Goal: Task Accomplishment & Management: Manage account settings

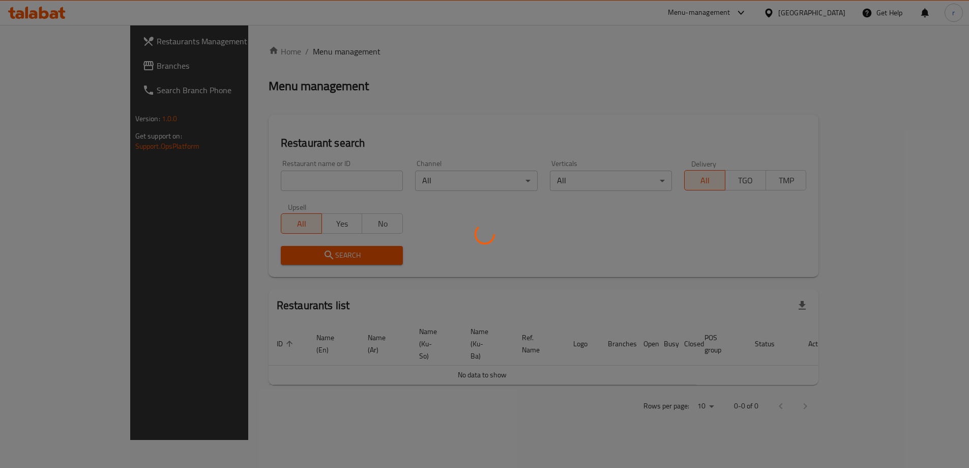
click at [232, 185] on div at bounding box center [484, 234] width 969 height 468
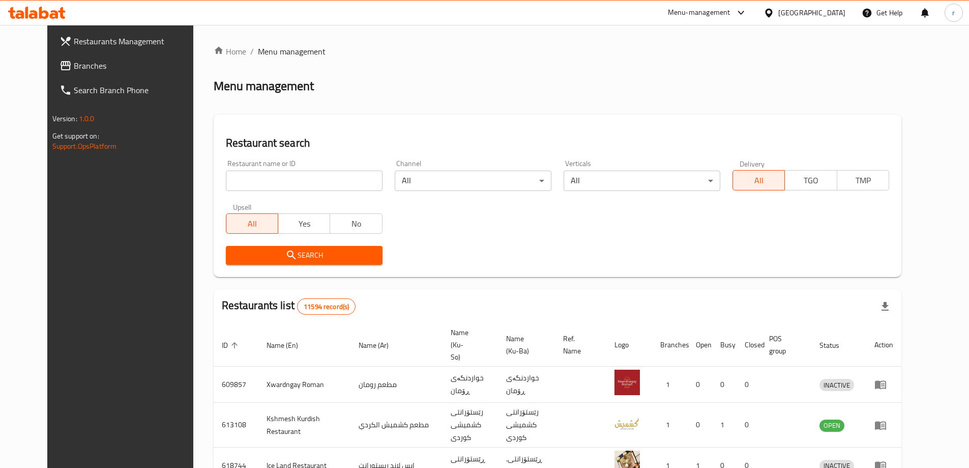
click at [245, 179] on input "search" at bounding box center [304, 180] width 157 height 20
paste input "742890"
type input "742890"
click at [256, 247] on button "Search" at bounding box center [304, 255] width 157 height 19
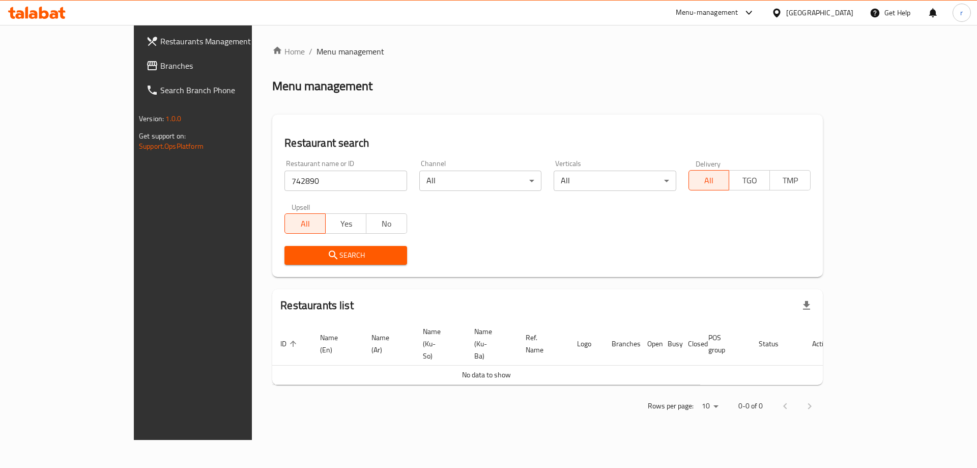
click at [160, 72] on span "Branches" at bounding box center [224, 66] width 129 height 12
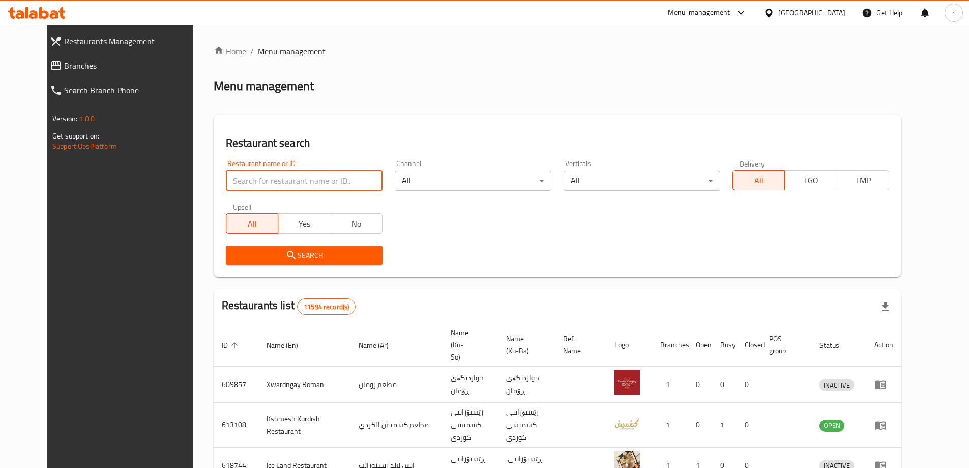
click at [234, 184] on input "search" at bounding box center [304, 180] width 157 height 20
paste input "Wissam Abu Al Mahshy, Hay Al Aalam, Hay Alaalam"
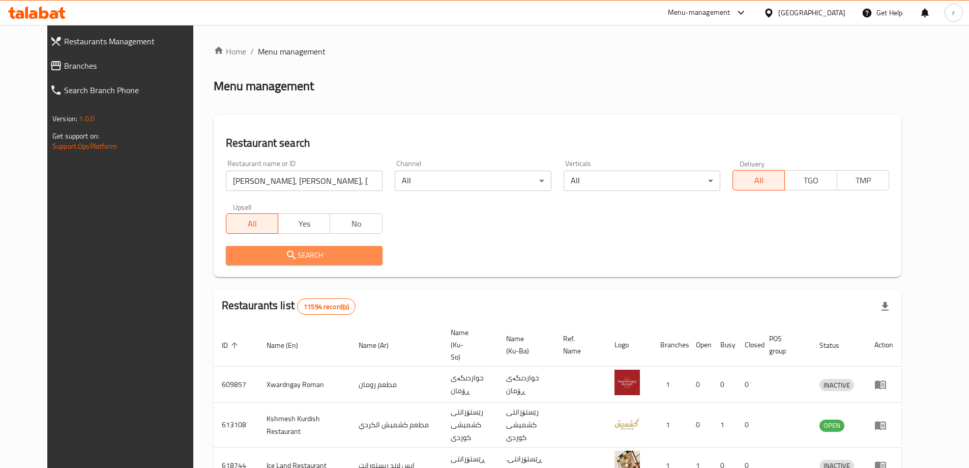
click at [285, 257] on icon "submit" at bounding box center [291, 255] width 12 height 12
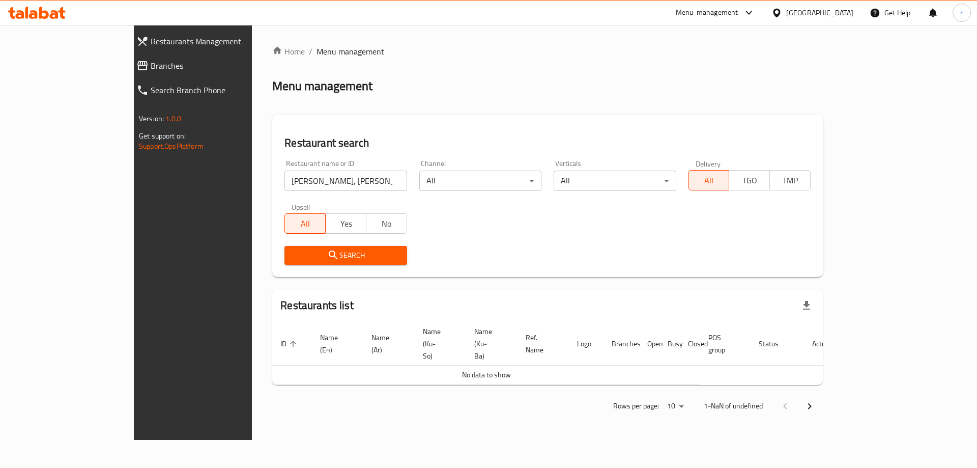
click at [320, 184] on input "Wissam Abu Al Mahshy, Hay Al Aalam, Hay Alaalam" at bounding box center [345, 180] width 122 height 20
click button "Search" at bounding box center [345, 255] width 122 height 19
type input "Wissam Abu Al Mahshy,"
click button "Search" at bounding box center [345, 255] width 122 height 19
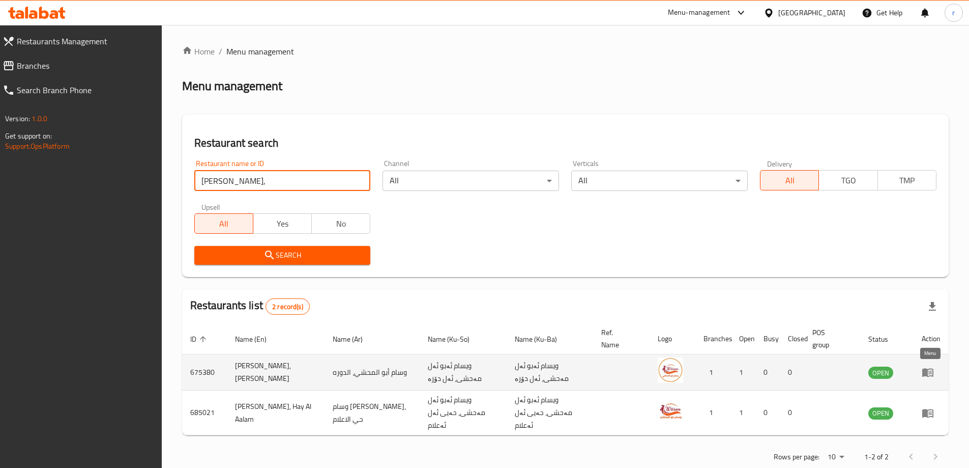
click at [930, 375] on icon "enhanced table" at bounding box center [928, 372] width 12 height 12
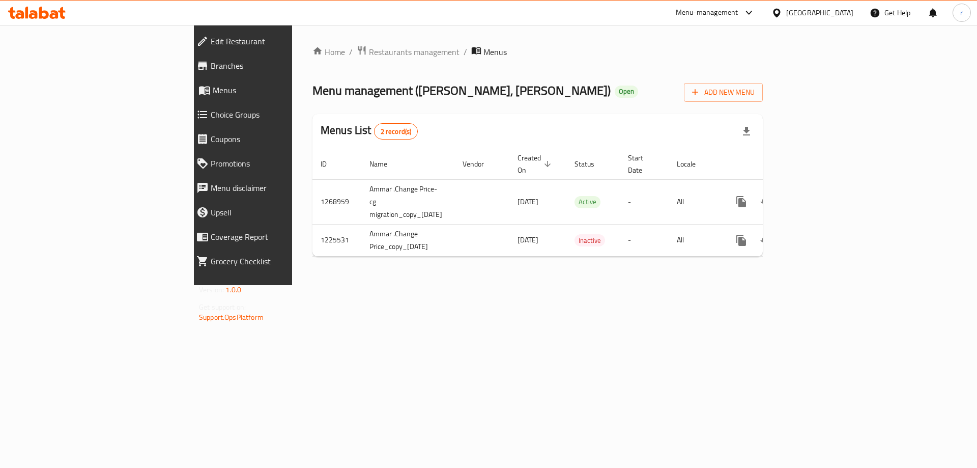
click at [196, 69] on icon at bounding box center [202, 66] width 12 height 12
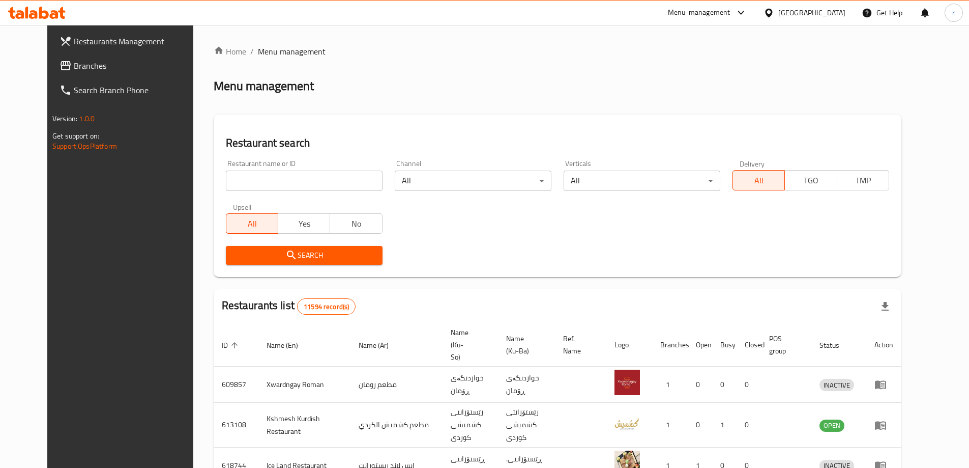
click at [226, 170] on input "search" at bounding box center [304, 180] width 157 height 20
paste input "Wissam Abu Al Mahshy, Hay Al Aalam, Hay Alaalam"
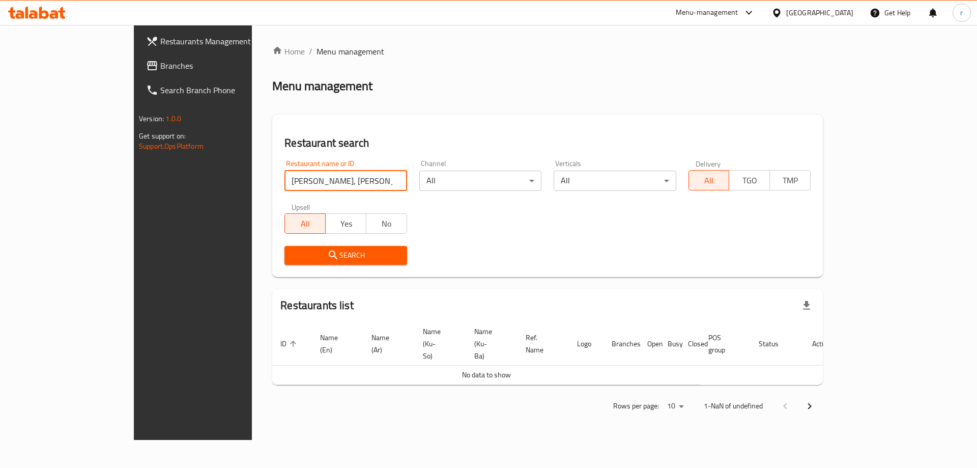
click button "Search" at bounding box center [345, 255] width 122 height 19
type input "Wissam Abu Al Mahshy"
click button "Search" at bounding box center [345, 255] width 122 height 19
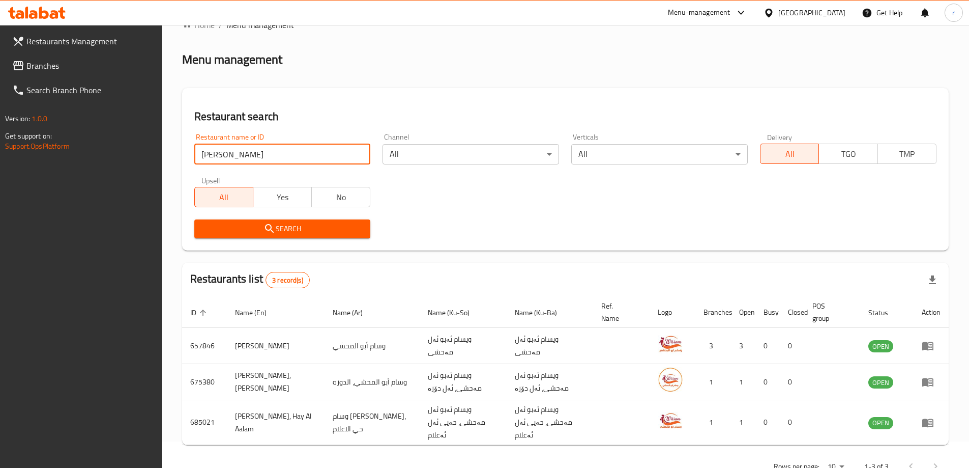
scroll to position [50, 0]
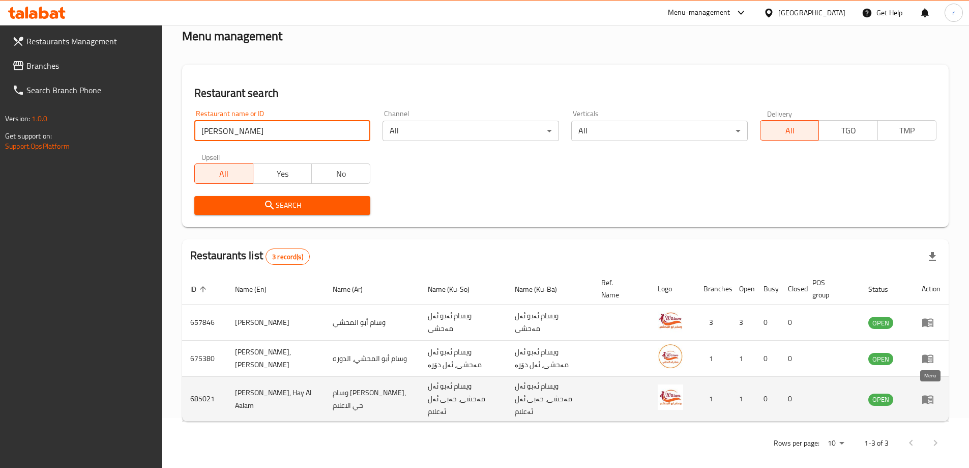
click at [931, 397] on icon "enhanced table" at bounding box center [928, 399] width 12 height 12
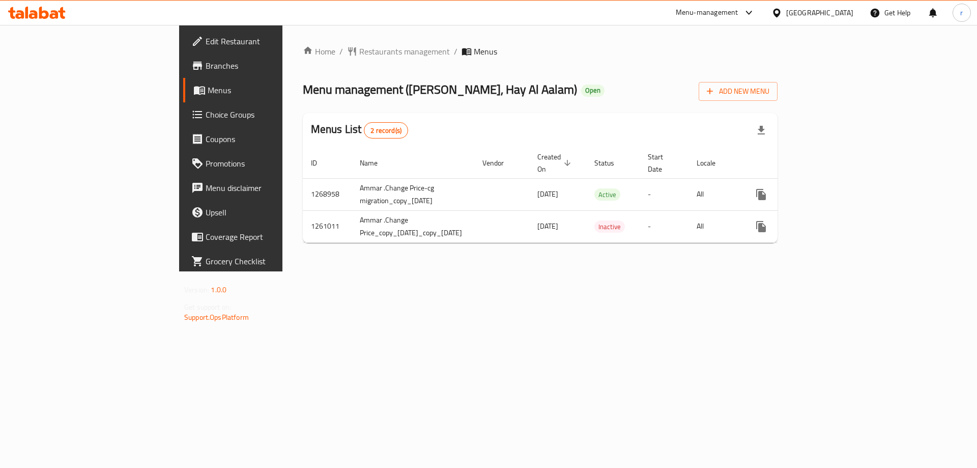
click at [206, 60] on span "Branches" at bounding box center [270, 66] width 129 height 12
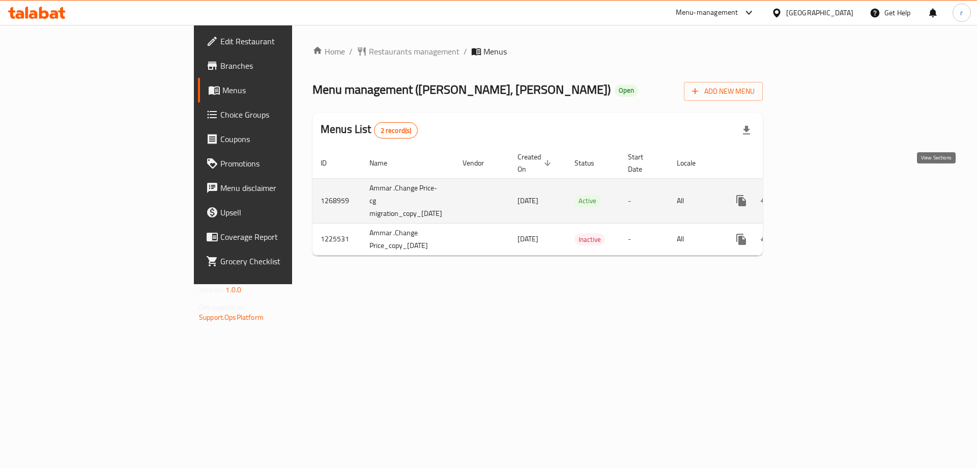
click at [827, 188] on link "enhanced table" at bounding box center [814, 200] width 24 height 24
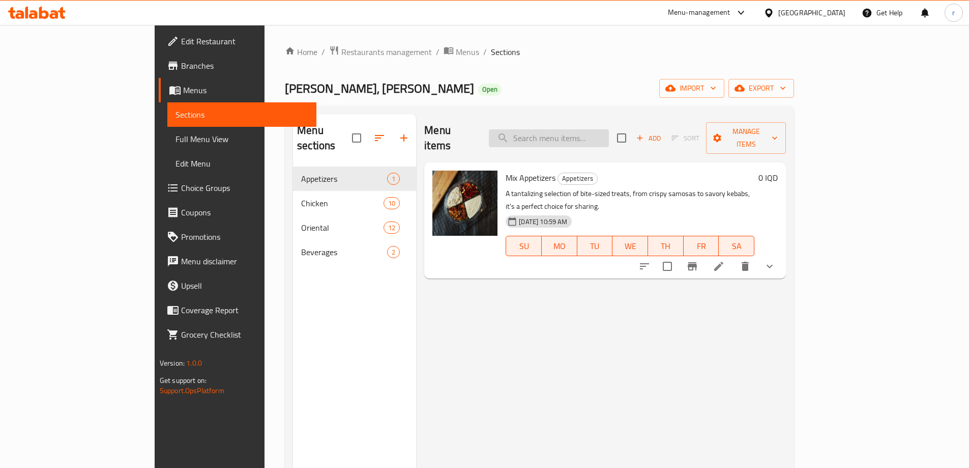
click at [569, 137] on input "search" at bounding box center [549, 138] width 120 height 18
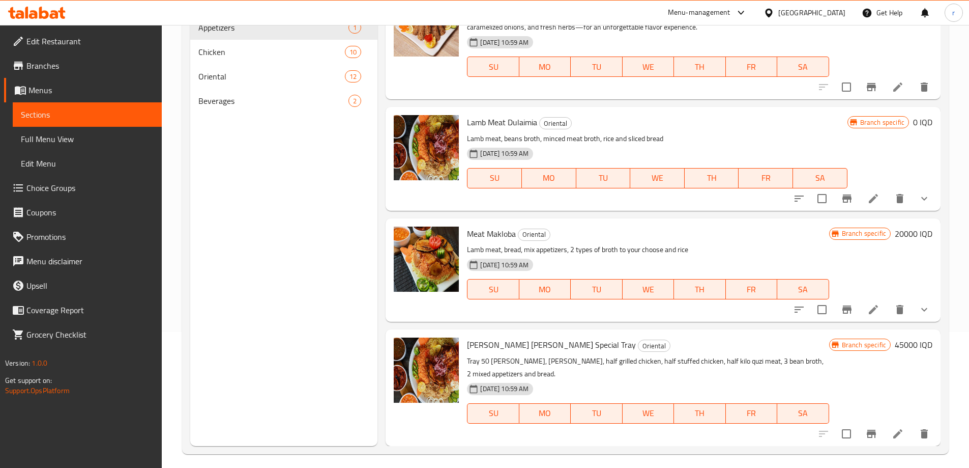
scroll to position [142, 0]
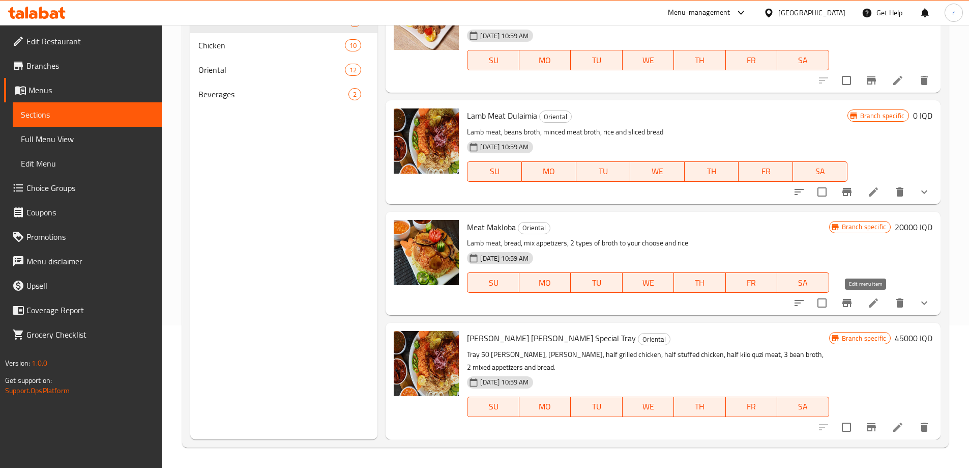
type input "meat"
click at [869, 307] on icon at bounding box center [873, 302] width 9 height 9
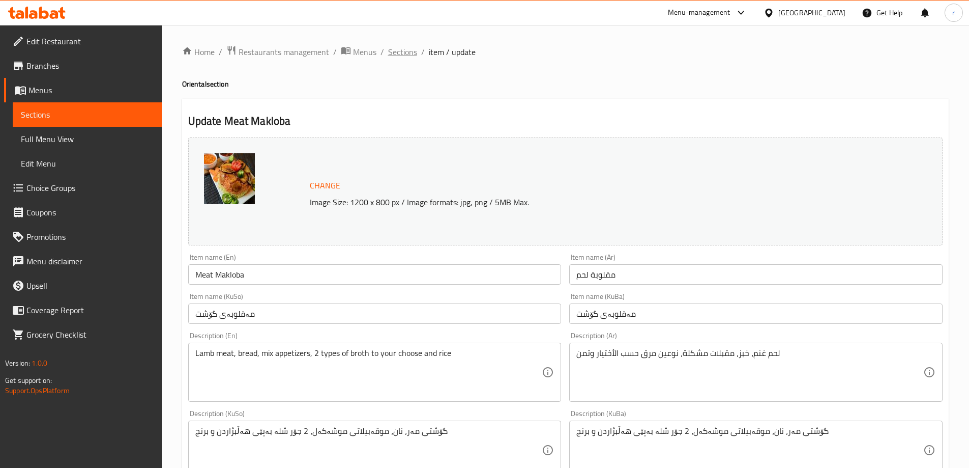
click at [398, 53] on span "Sections" at bounding box center [402, 52] width 29 height 12
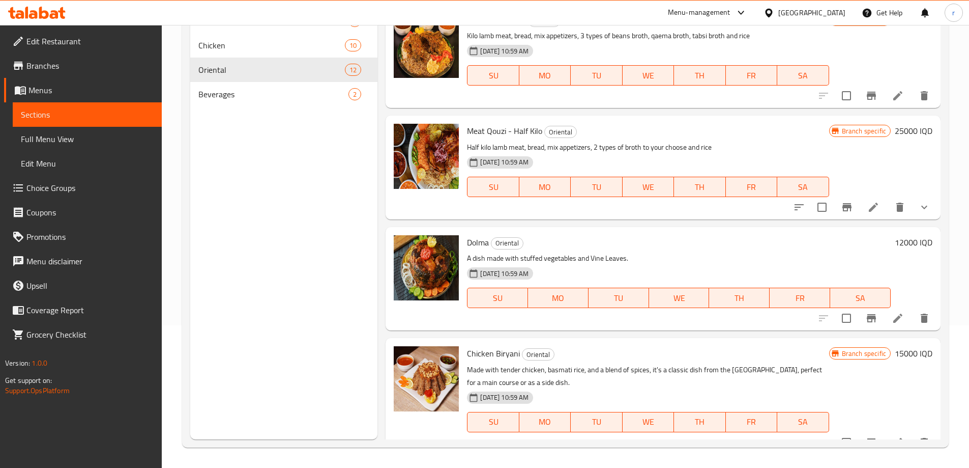
scroll to position [57, 0]
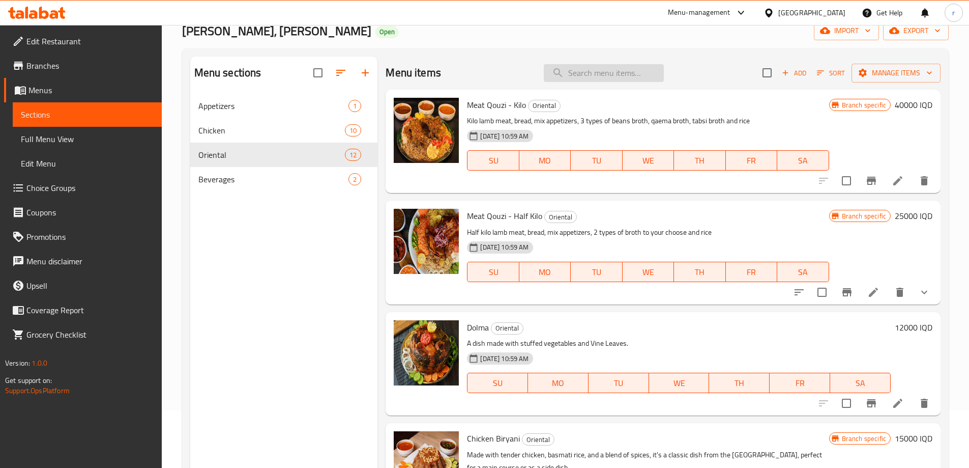
click at [572, 74] on input "search" at bounding box center [604, 73] width 120 height 18
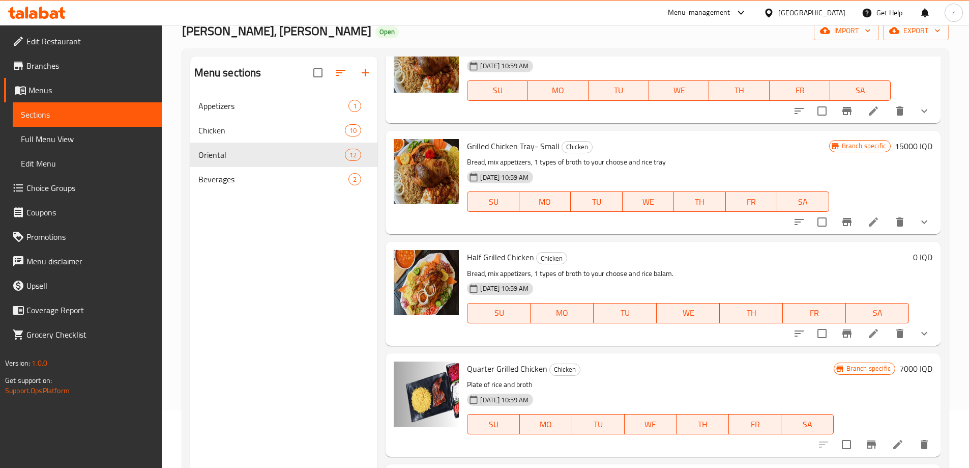
scroll to position [933, 0]
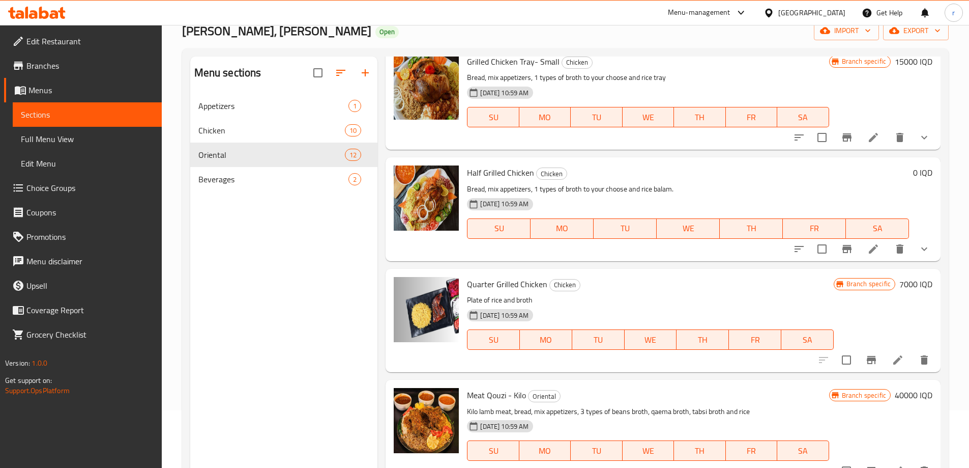
type input "d"
click at [74, 138] on span "Full Menu View" at bounding box center [87, 139] width 133 height 12
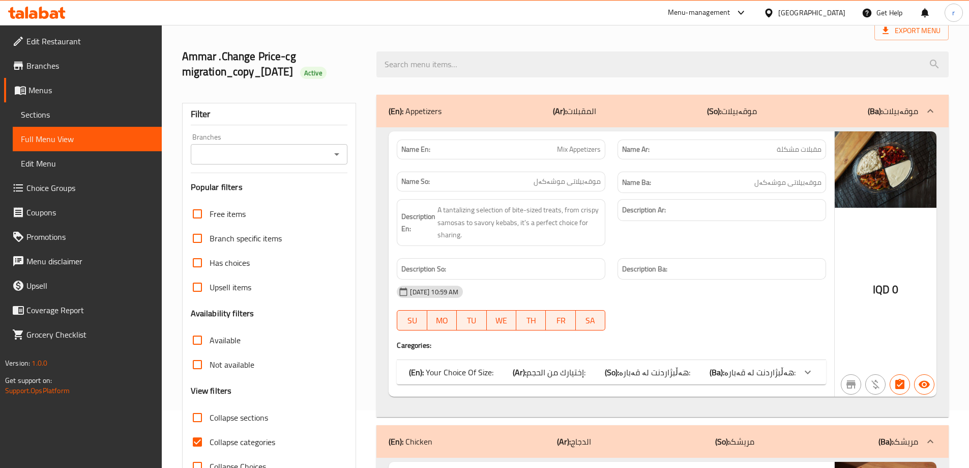
click at [431, 40] on div "Ammar .Change Price-cg migration_copy_17/12/2024 Active" at bounding box center [565, 64] width 779 height 61
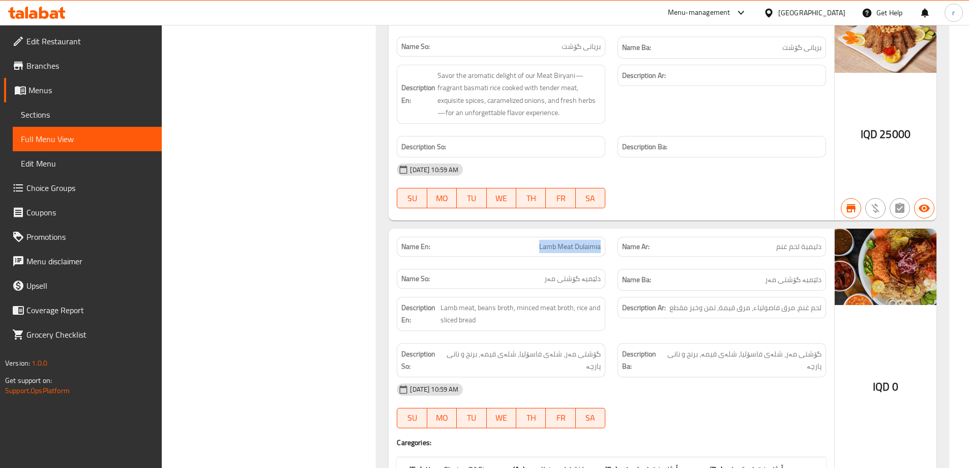
drag, startPoint x: 528, startPoint y: 235, endPoint x: 610, endPoint y: 235, distance: 81.9
click at [610, 235] on div "Name En: Lamb Meat Dulaimia" at bounding box center [501, 246] width 221 height 32
copy span "Lamb Meat Dulaimia"
click at [69, 115] on span "Sections" at bounding box center [87, 114] width 133 height 12
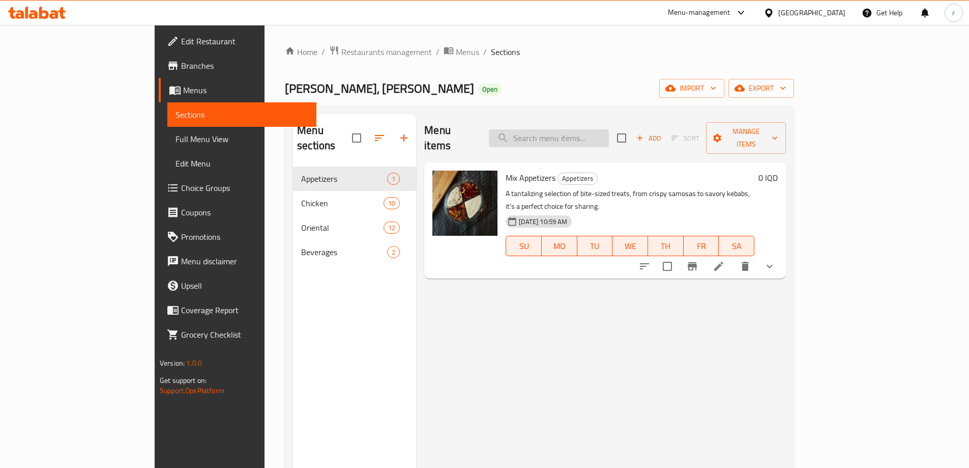
click at [578, 129] on input "search" at bounding box center [549, 138] width 120 height 18
paste input "Lamb Meat Dulaimia"
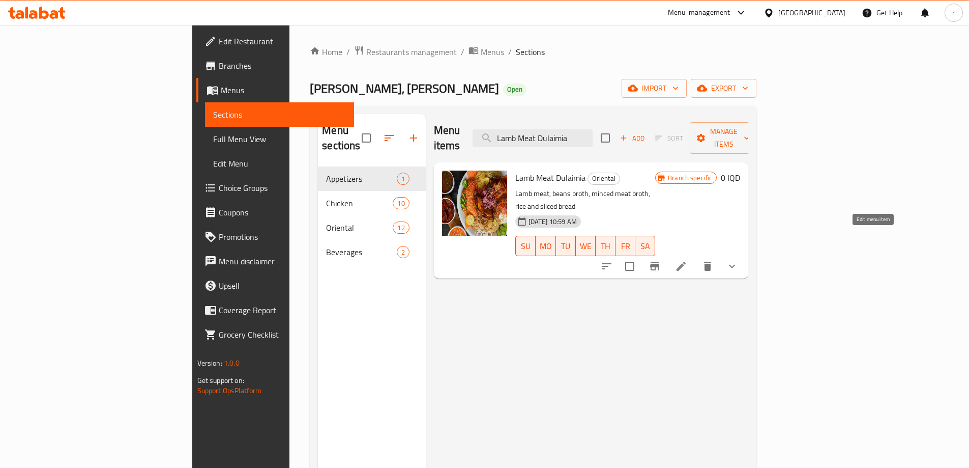
type input "Lamb Meat Dulaimia"
click at [687, 260] on icon at bounding box center [681, 266] width 12 height 12
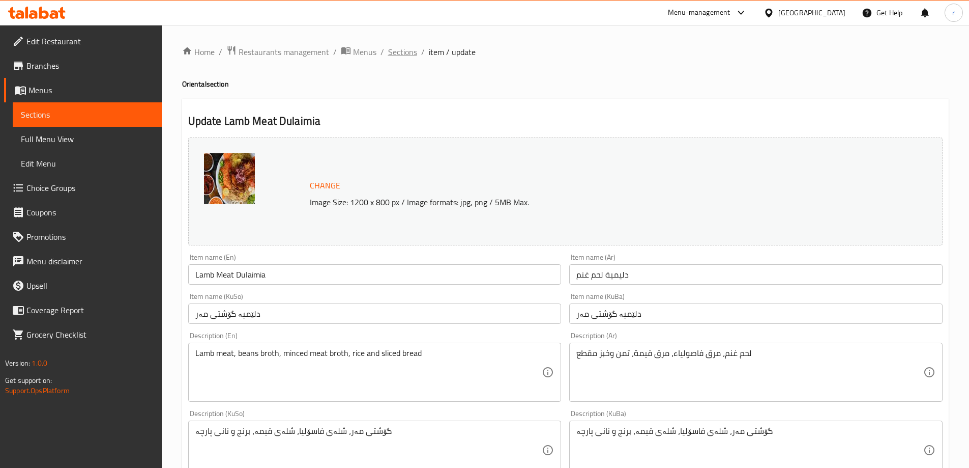
click at [398, 53] on span "Sections" at bounding box center [402, 52] width 29 height 12
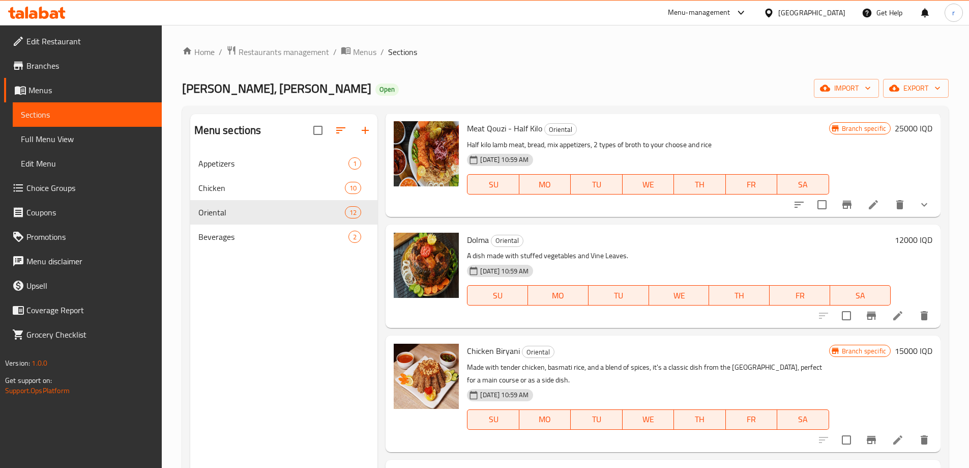
scroll to position [169, 0]
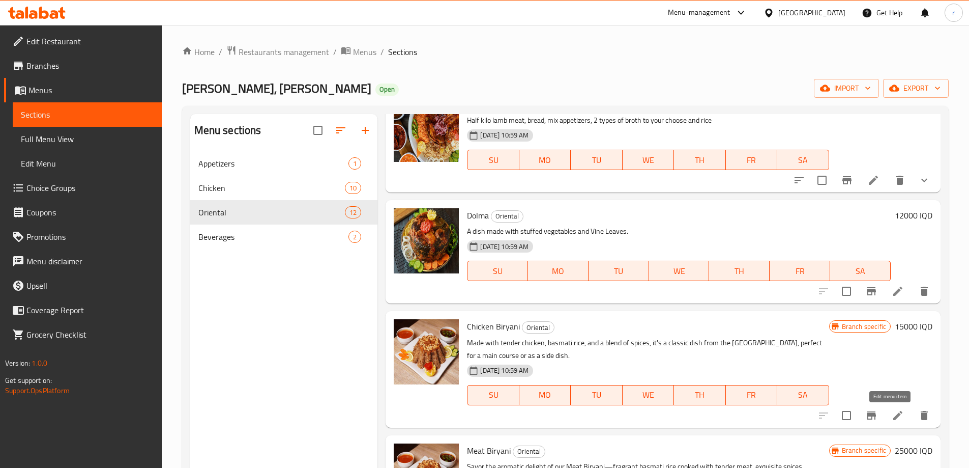
click at [892, 414] on icon at bounding box center [898, 415] width 12 height 12
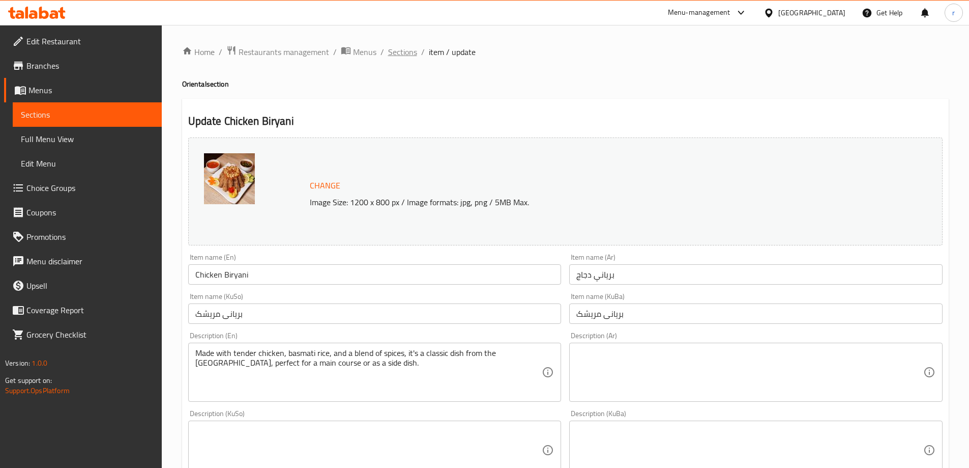
click at [396, 53] on span "Sections" at bounding box center [402, 52] width 29 height 12
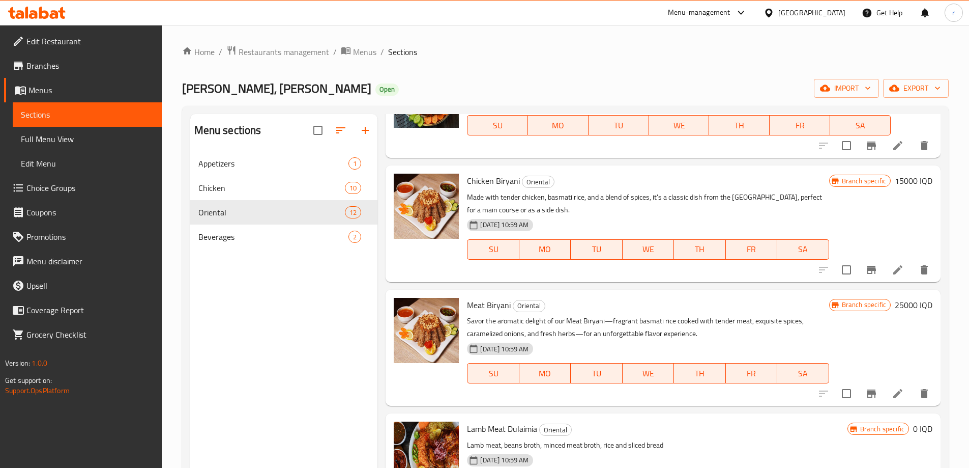
scroll to position [339, 0]
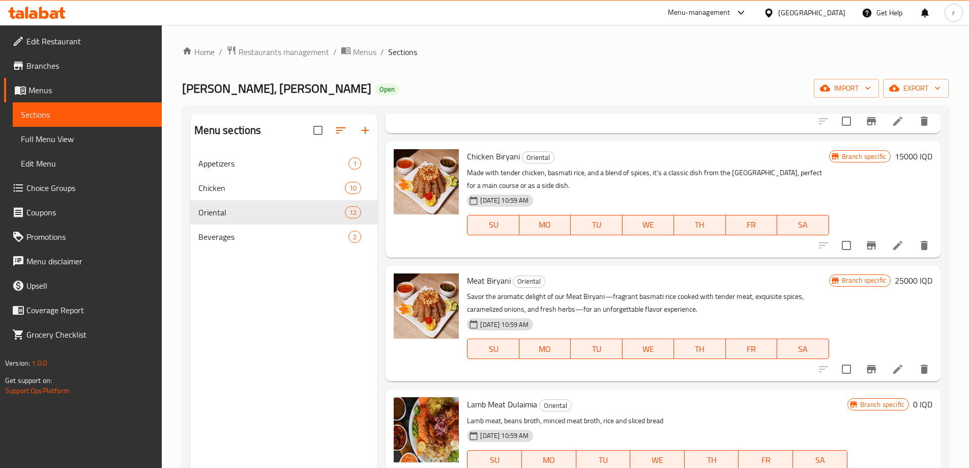
click at [895, 371] on icon at bounding box center [898, 369] width 12 height 12
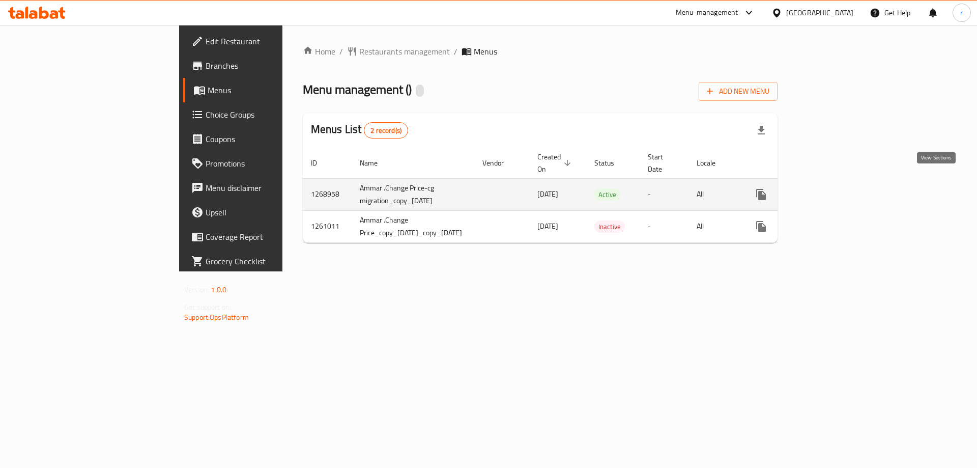
click at [841, 188] on icon "enhanced table" at bounding box center [834, 194] width 12 height 12
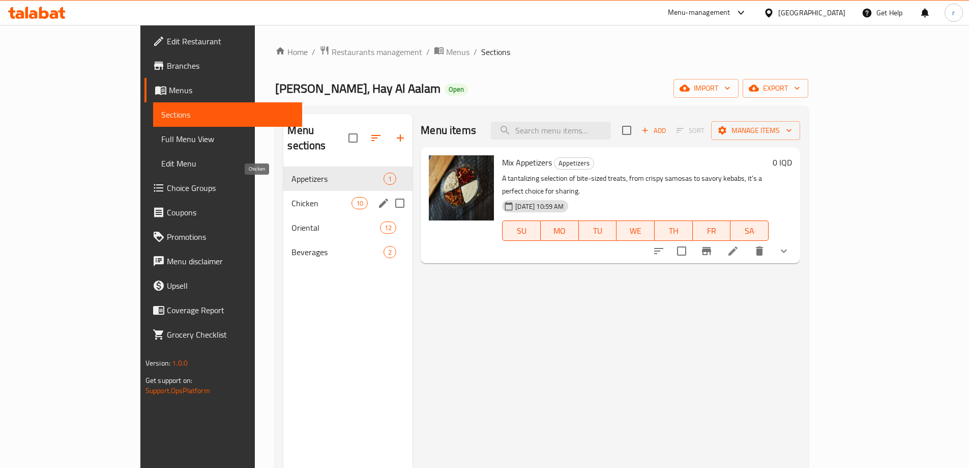
click at [292, 197] on span "Chicken" at bounding box center [322, 203] width 60 height 12
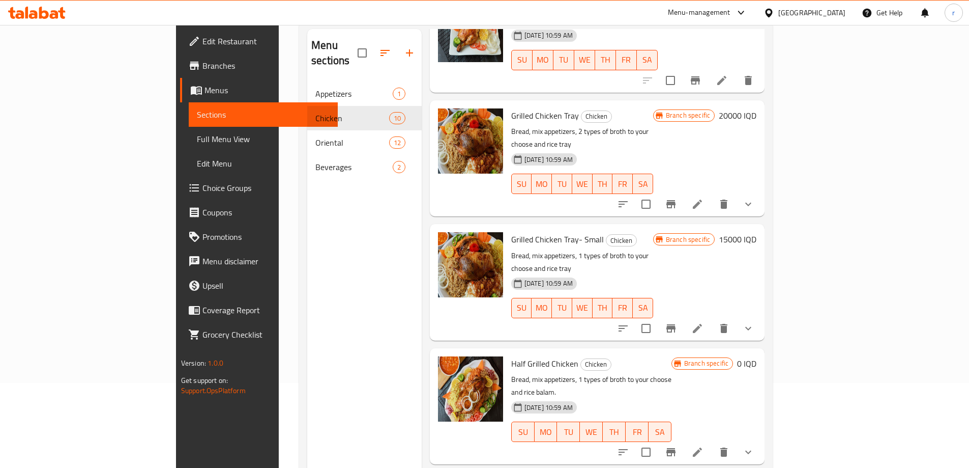
scroll to position [142, 0]
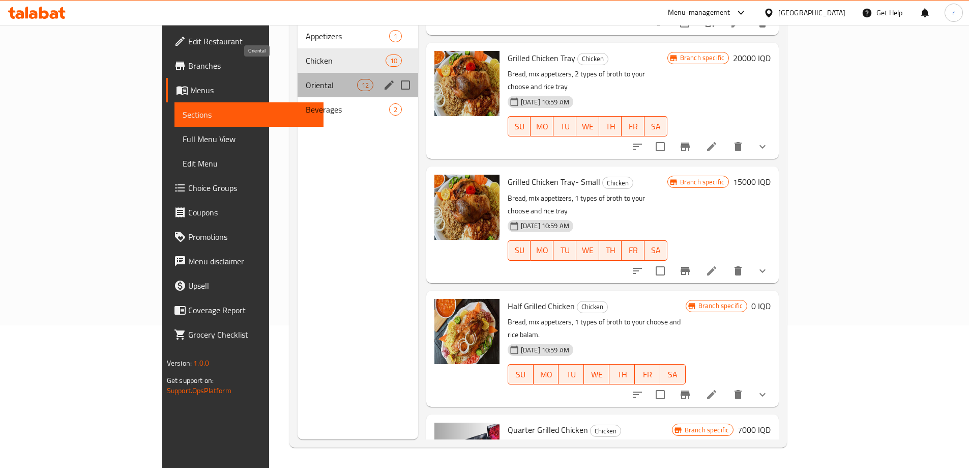
click at [306, 79] on span "Oriental" at bounding box center [331, 85] width 51 height 12
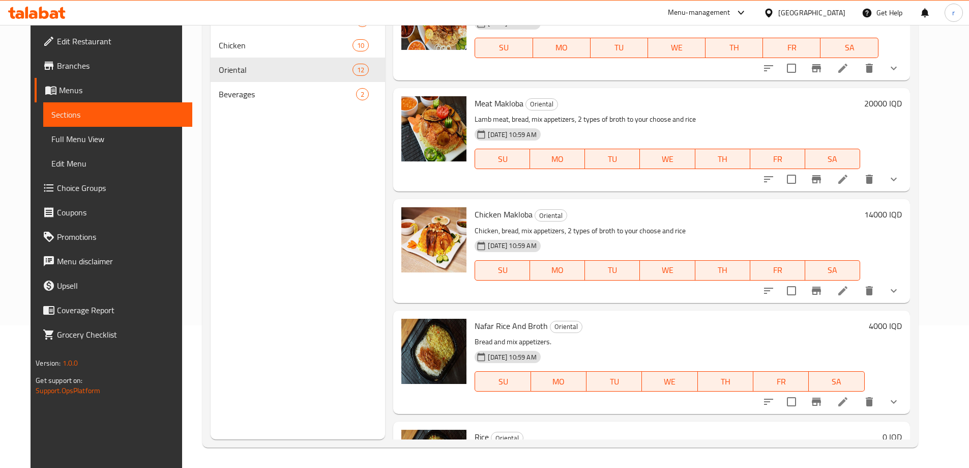
scroll to position [585, 0]
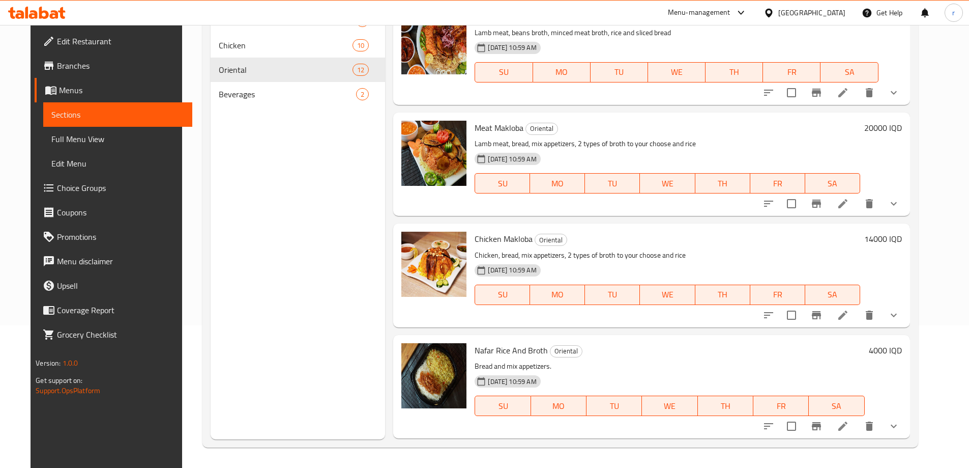
click at [857, 205] on li at bounding box center [843, 203] width 28 height 18
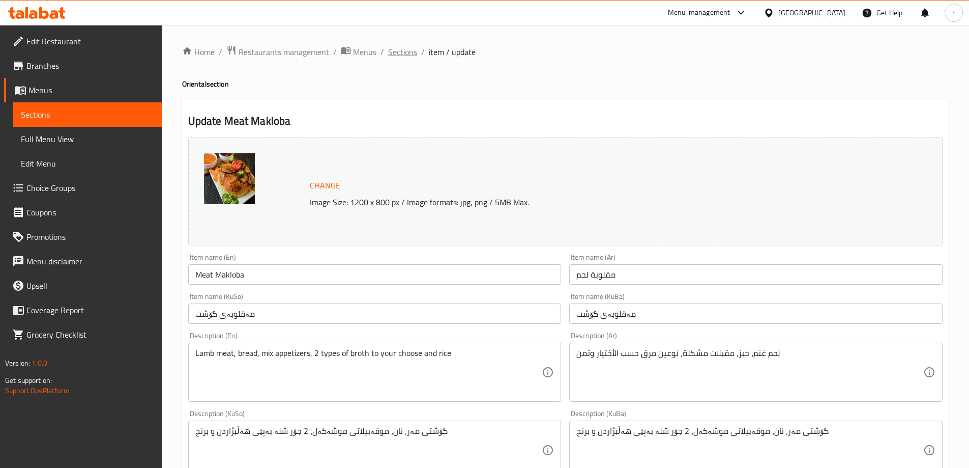
click at [399, 54] on span "Sections" at bounding box center [402, 52] width 29 height 12
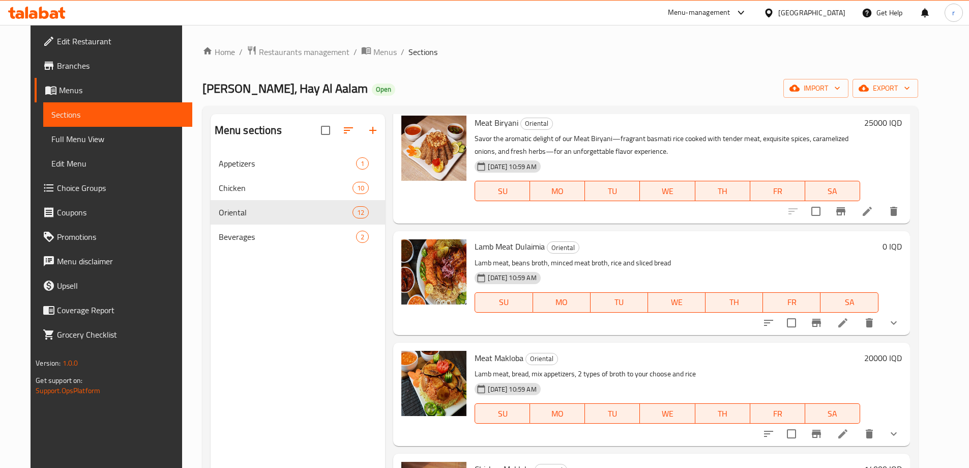
scroll to position [509, 0]
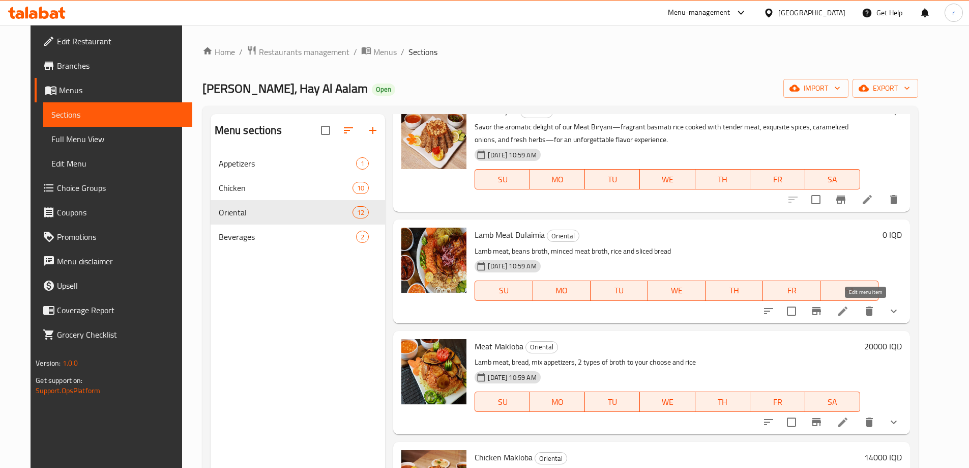
click at [849, 310] on icon at bounding box center [843, 311] width 12 height 12
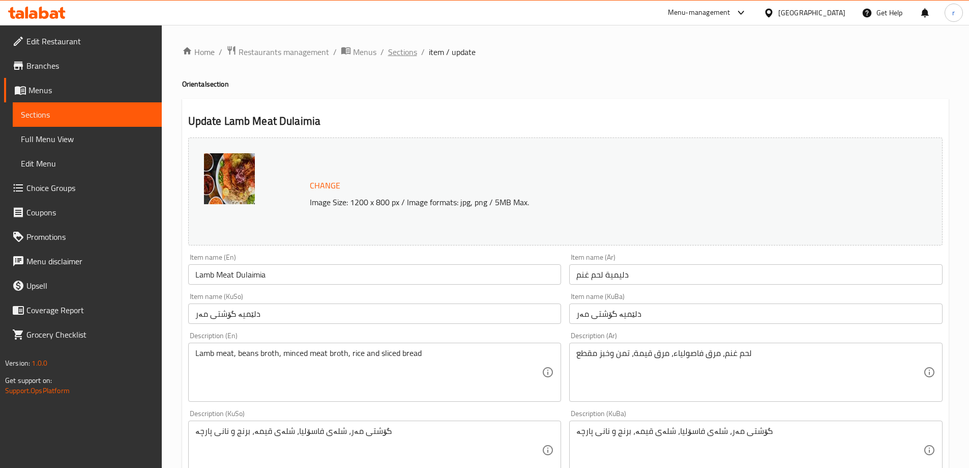
click at [394, 54] on span "Sections" at bounding box center [402, 52] width 29 height 12
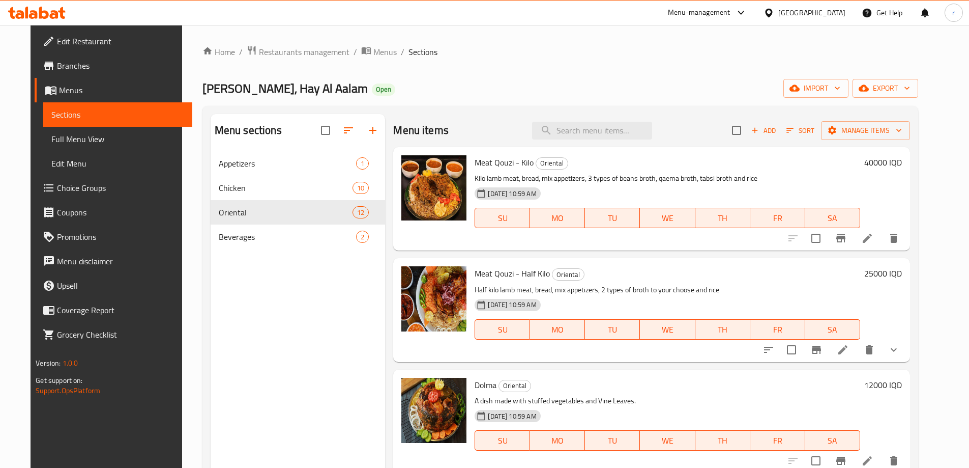
scroll to position [169, 0]
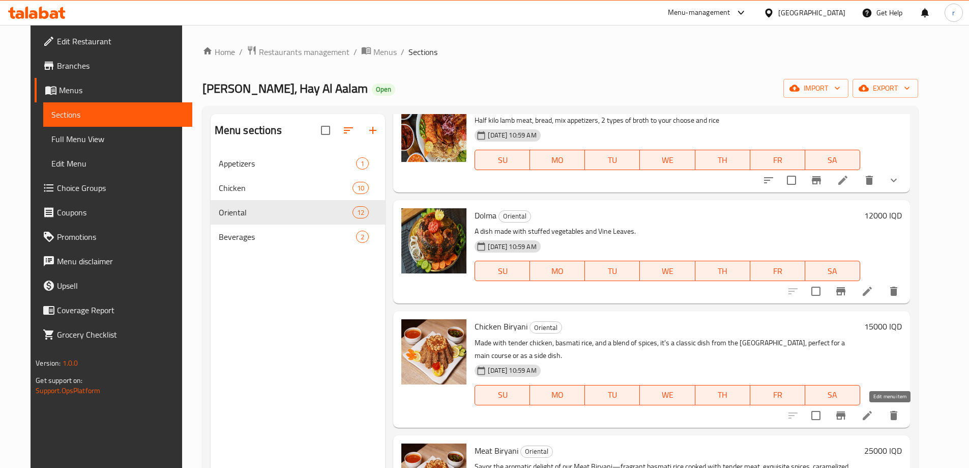
click at [874, 413] on icon at bounding box center [867, 415] width 12 height 12
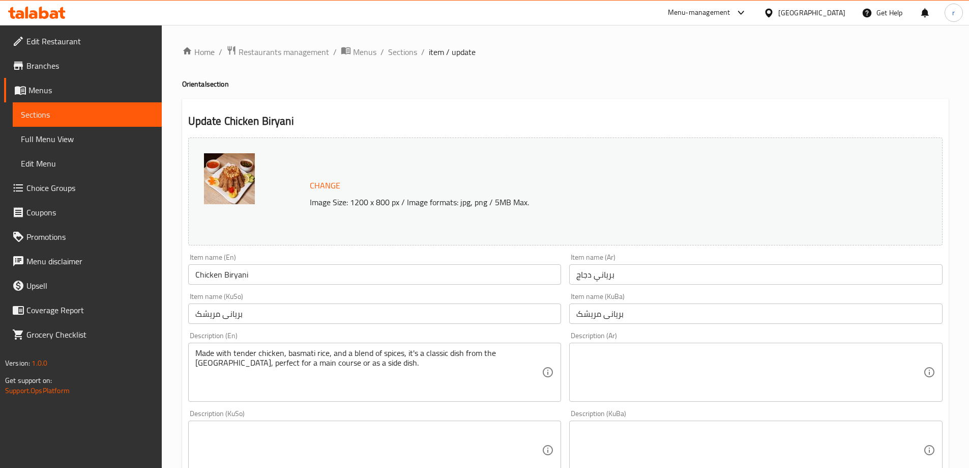
click at [413, 63] on div "Home / Restaurants management / Menus / Sections / item / update Oriental secti…" at bounding box center [565, 437] width 767 height 785
click at [409, 54] on span "Sections" at bounding box center [402, 52] width 29 height 12
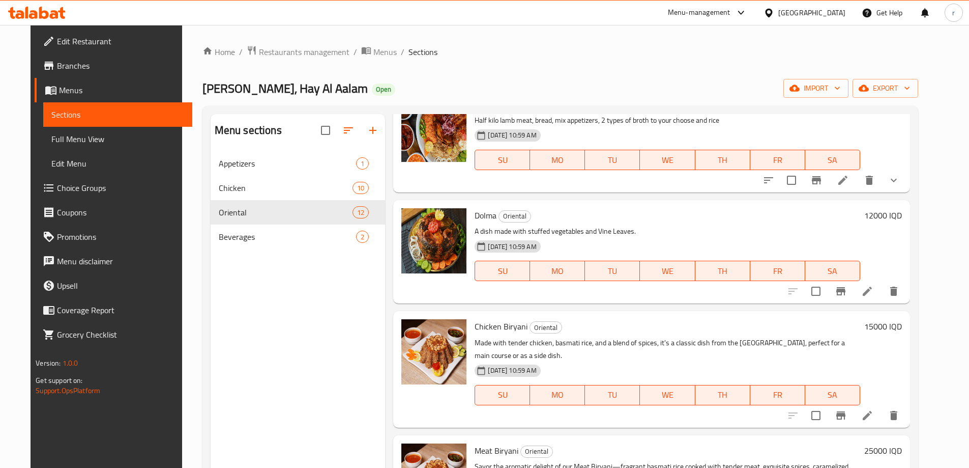
scroll to position [339, 0]
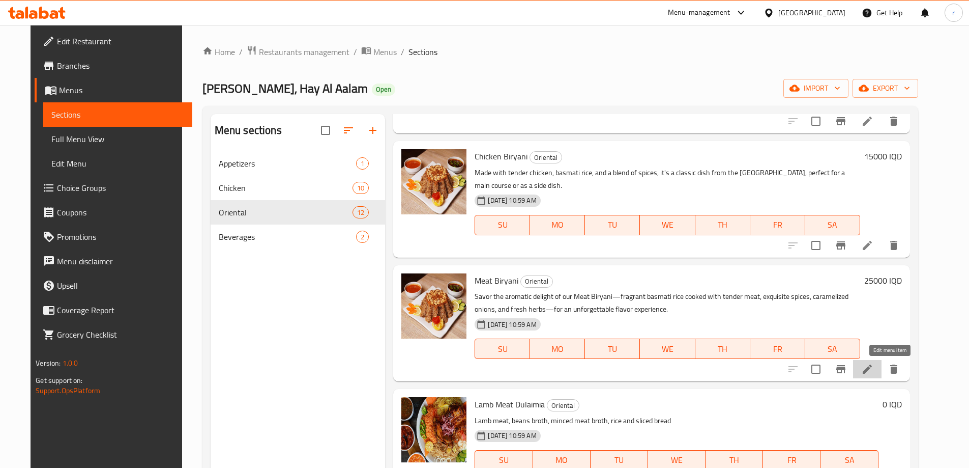
click at [874, 366] on icon at bounding box center [867, 369] width 12 height 12
